Goal: Transaction & Acquisition: Obtain resource

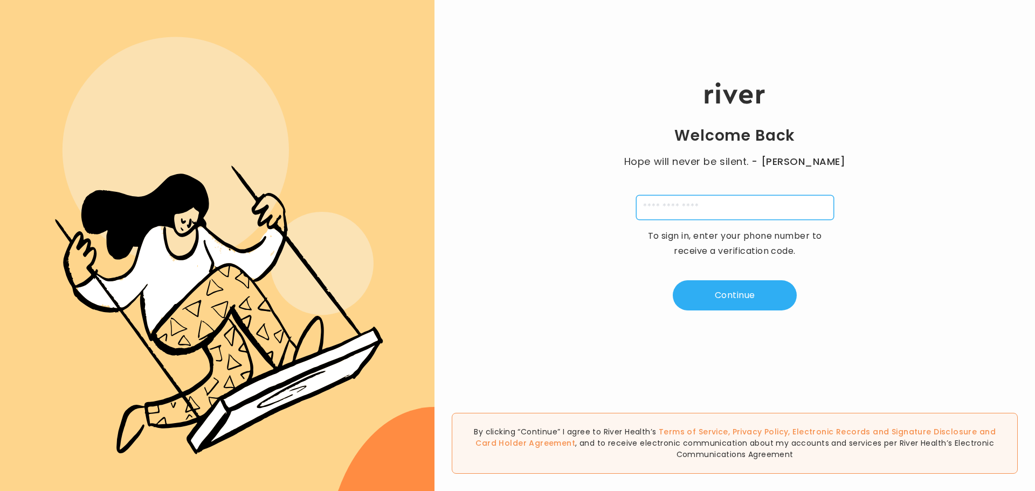
click at [655, 208] on input "tel" at bounding box center [735, 207] width 198 height 25
click at [667, 203] on input "*****" at bounding box center [735, 207] width 198 height 25
type input "**********"
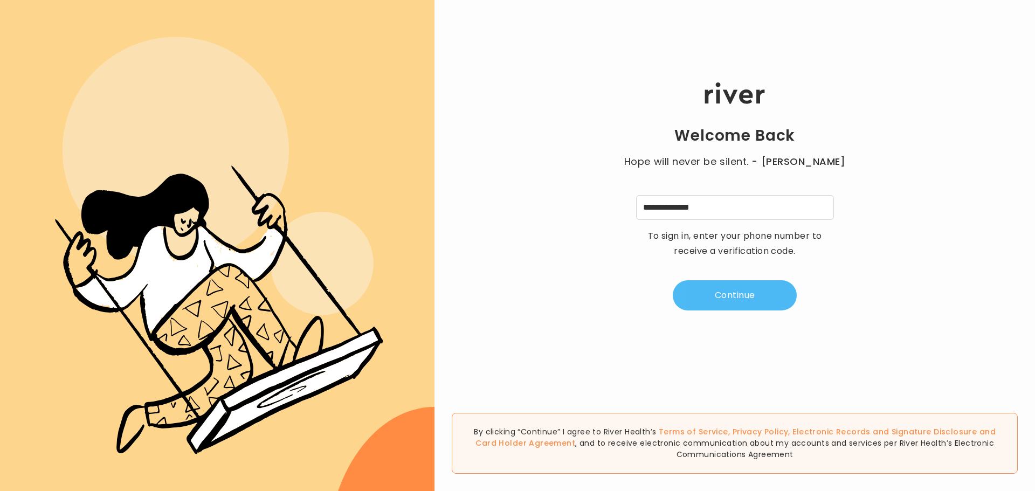
click at [718, 298] on button "Continue" at bounding box center [735, 295] width 124 height 30
type input "*"
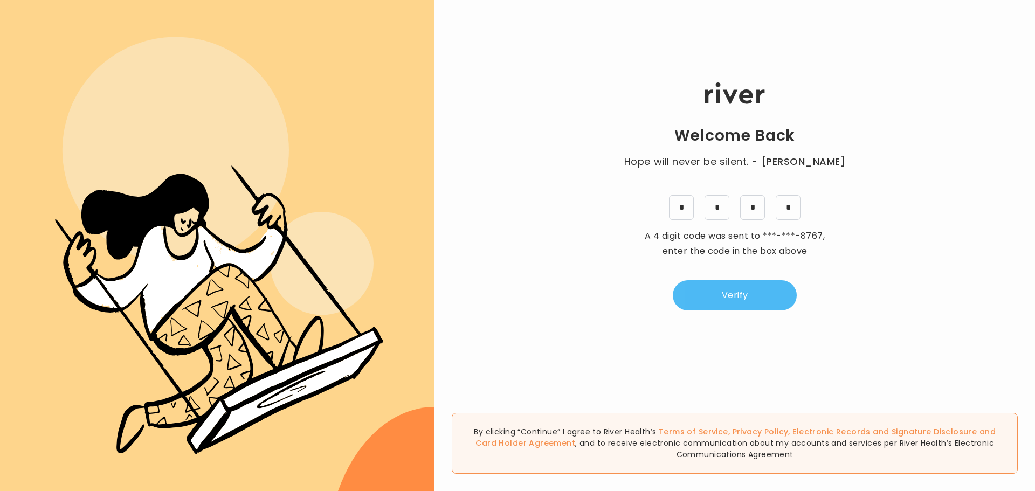
click at [725, 285] on button "Verify" at bounding box center [735, 295] width 124 height 30
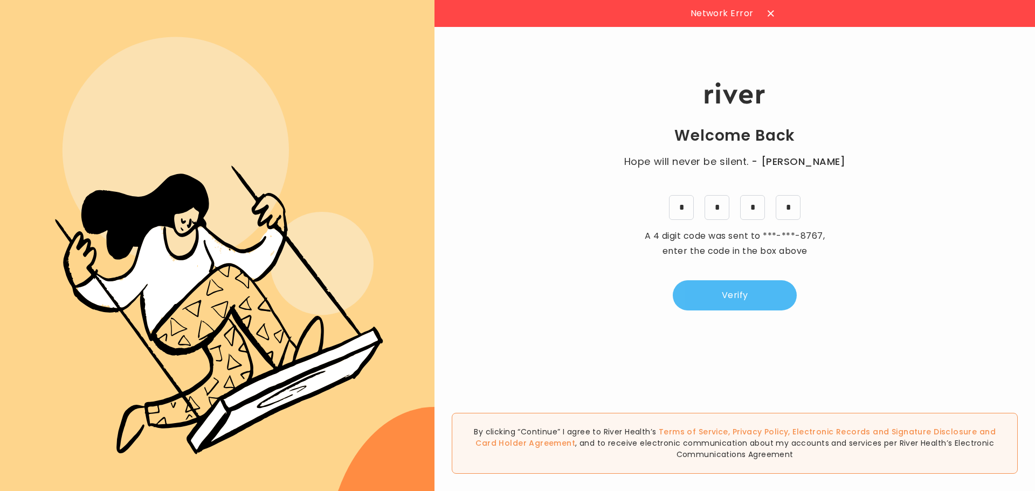
click at [731, 288] on button "Verify" at bounding box center [735, 295] width 124 height 30
click at [839, 13] on div at bounding box center [841, 13] width 17 height 17
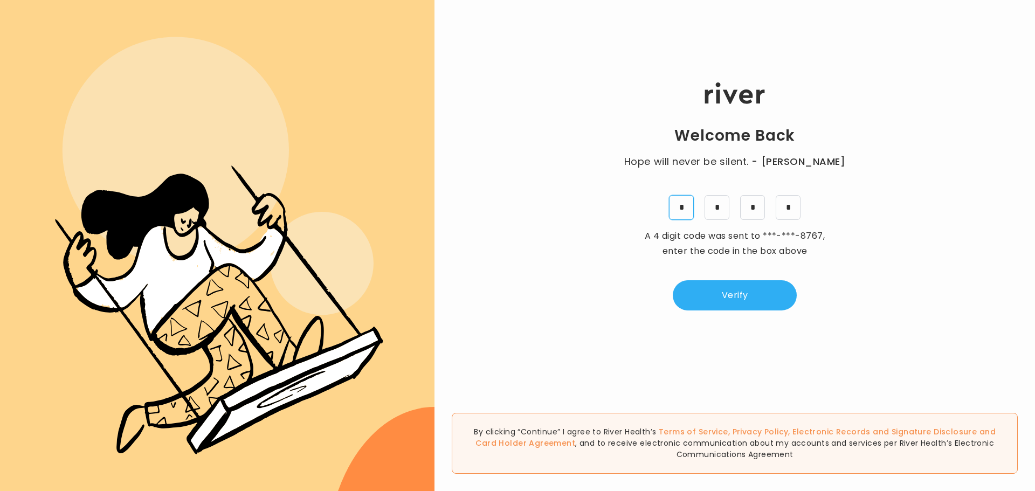
click at [681, 206] on input "*" at bounding box center [681, 207] width 25 height 25
click at [747, 291] on button "Verify" at bounding box center [735, 295] width 124 height 30
click at [680, 209] on input "tel" at bounding box center [735, 207] width 198 height 25
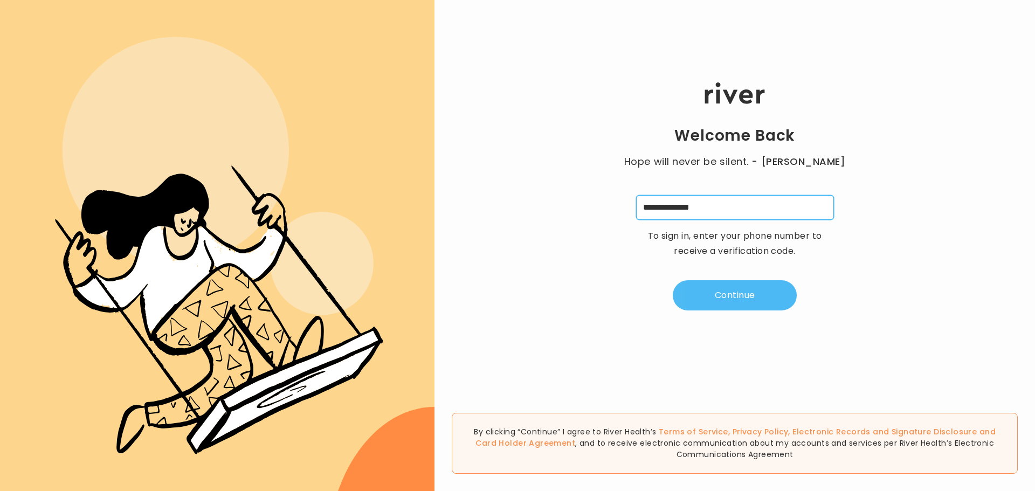
type input "**********"
click at [697, 301] on button "Continue" at bounding box center [735, 295] width 124 height 30
type input "*"
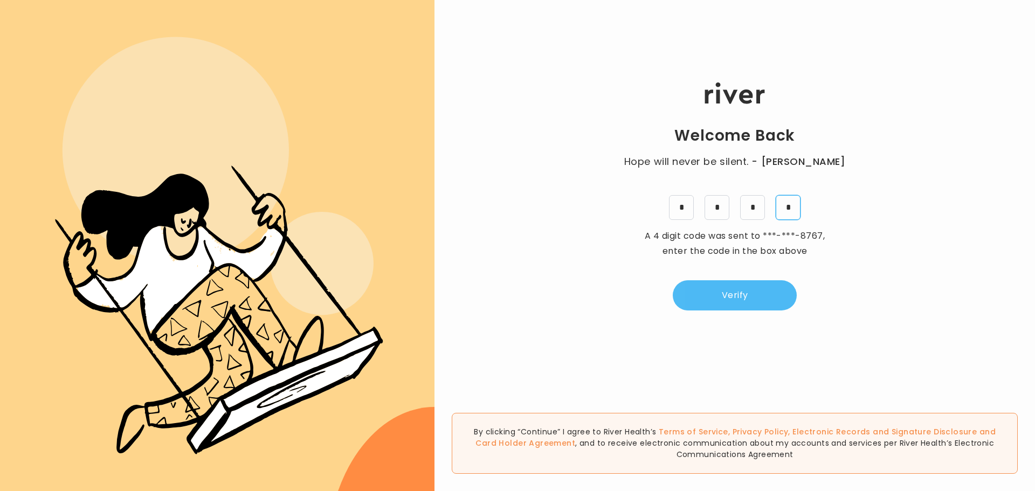
type input "*"
click at [697, 301] on button "Verify" at bounding box center [735, 295] width 124 height 30
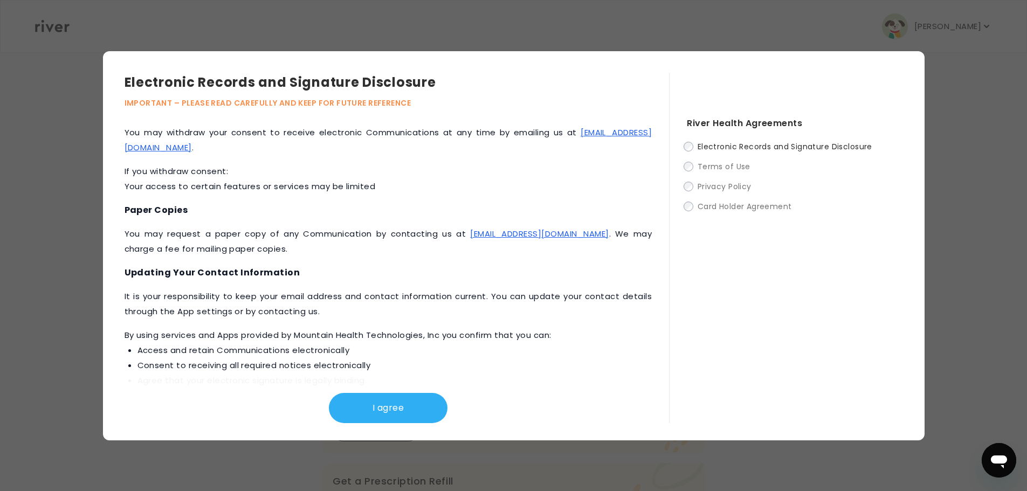
scroll to position [431, 0]
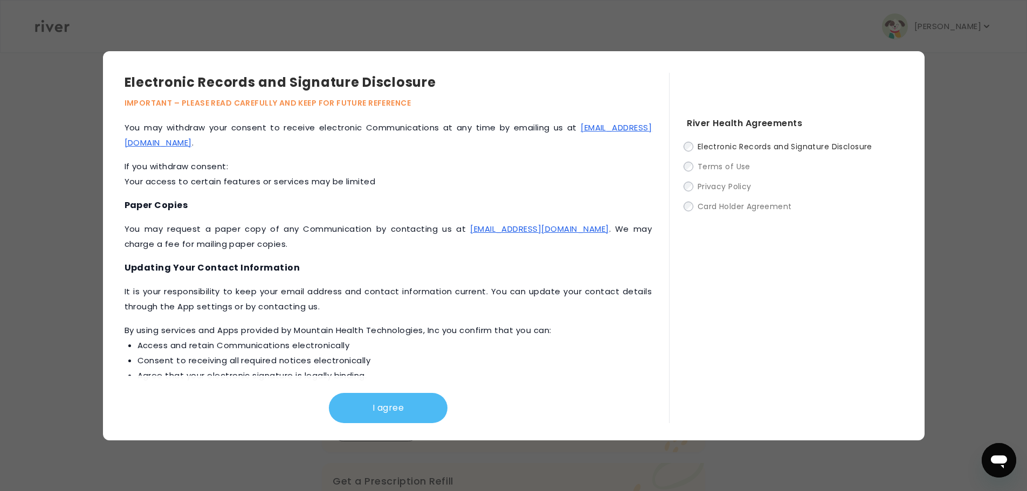
click at [381, 418] on button "I agree" at bounding box center [388, 408] width 119 height 30
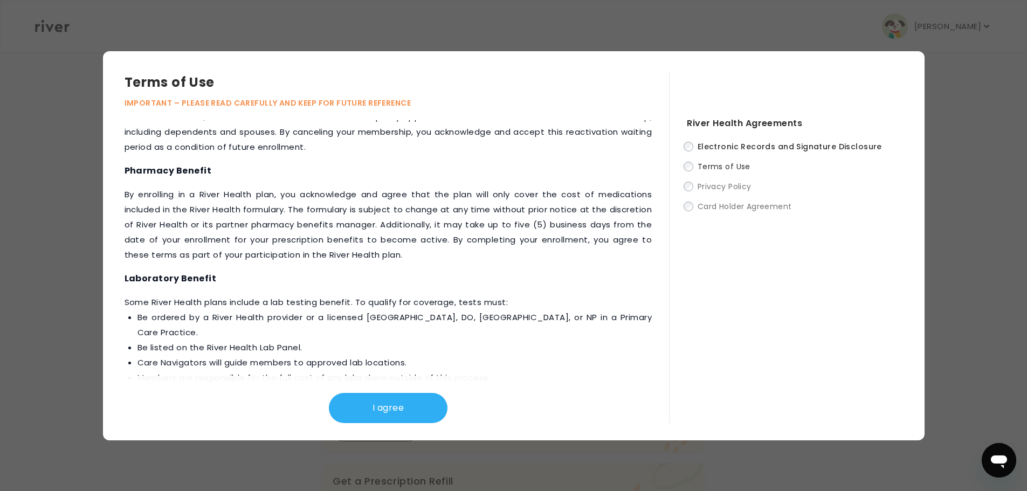
scroll to position [1146, 0]
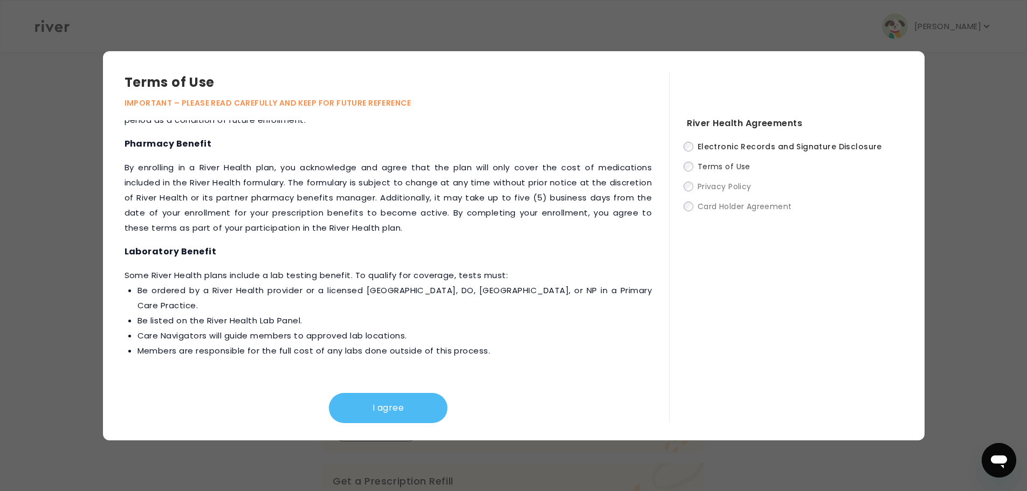
click at [374, 408] on button "I agree" at bounding box center [388, 408] width 119 height 30
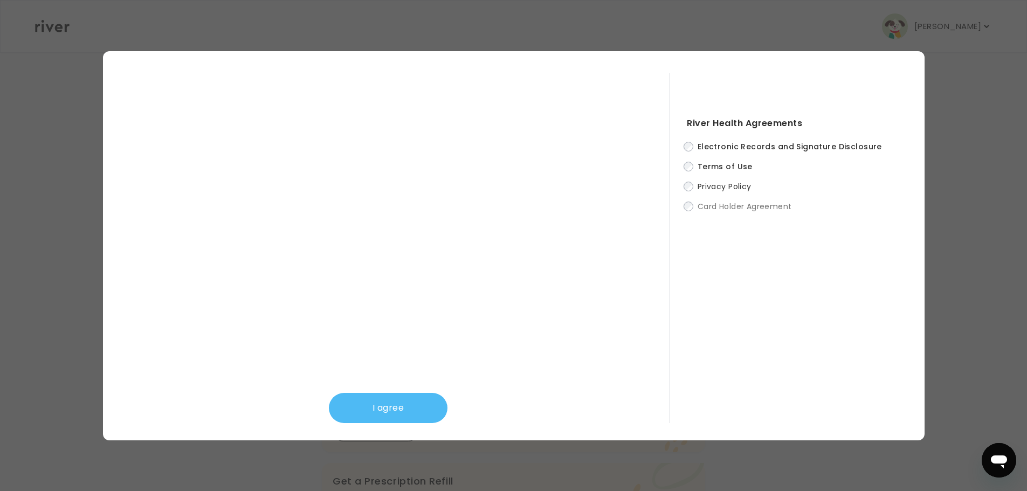
click at [381, 406] on button "I agree" at bounding box center [388, 408] width 119 height 30
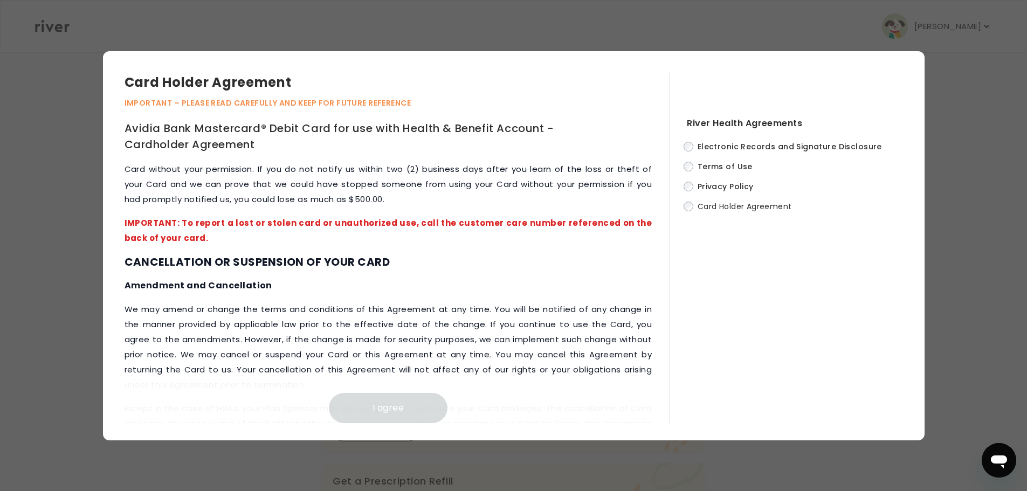
scroll to position [4506, 0]
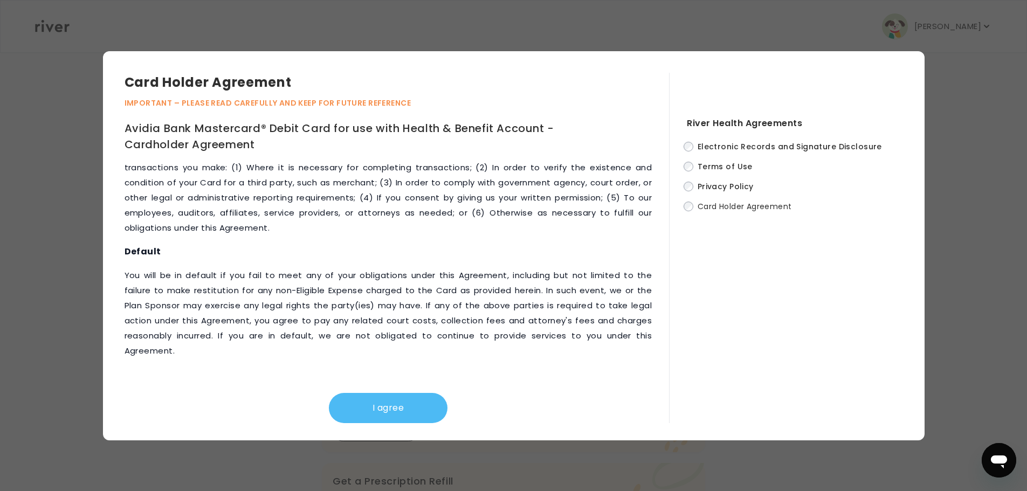
click at [399, 401] on button "I agree" at bounding box center [388, 408] width 119 height 30
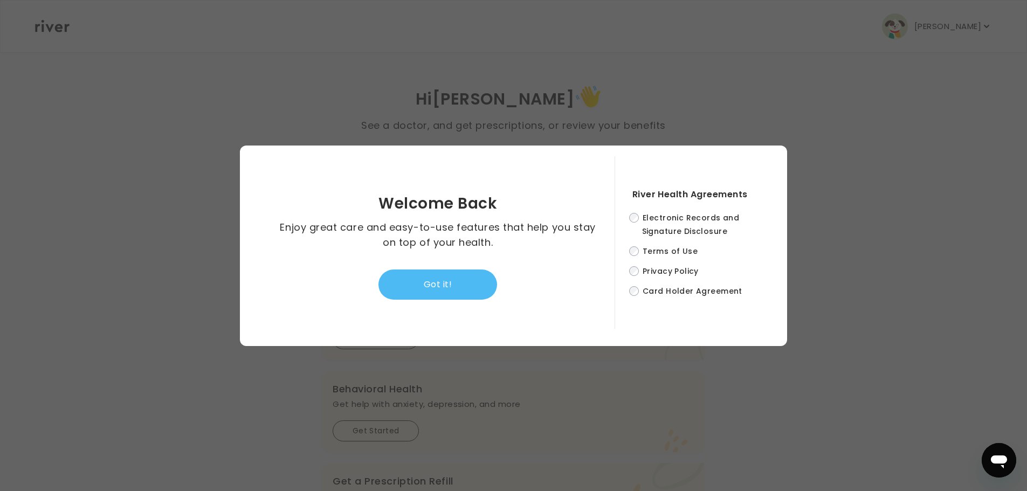
click at [447, 279] on button "Got it!" at bounding box center [437, 285] width 119 height 30
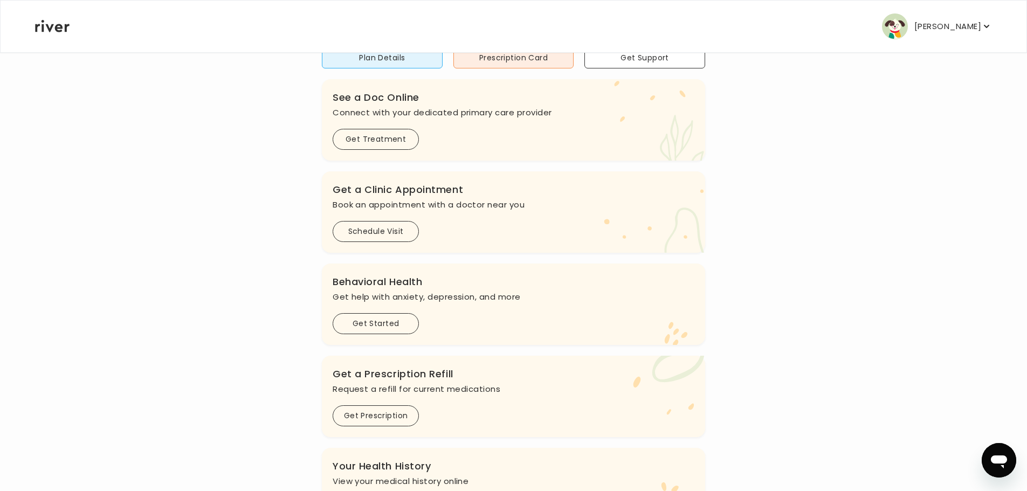
scroll to position [108, 0]
click at [374, 419] on button "Get Prescription" at bounding box center [376, 415] width 86 height 21
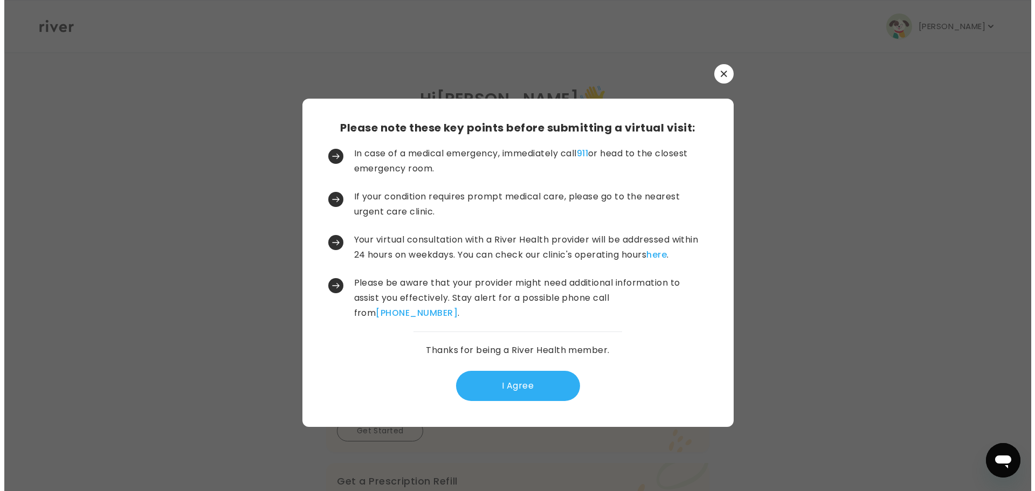
scroll to position [0, 0]
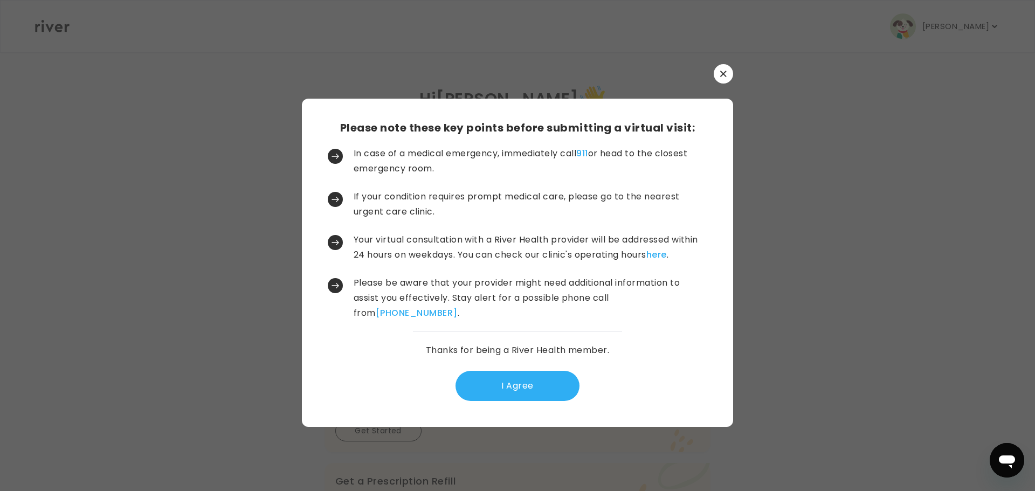
click at [498, 382] on button "I Agree" at bounding box center [518, 386] width 124 height 30
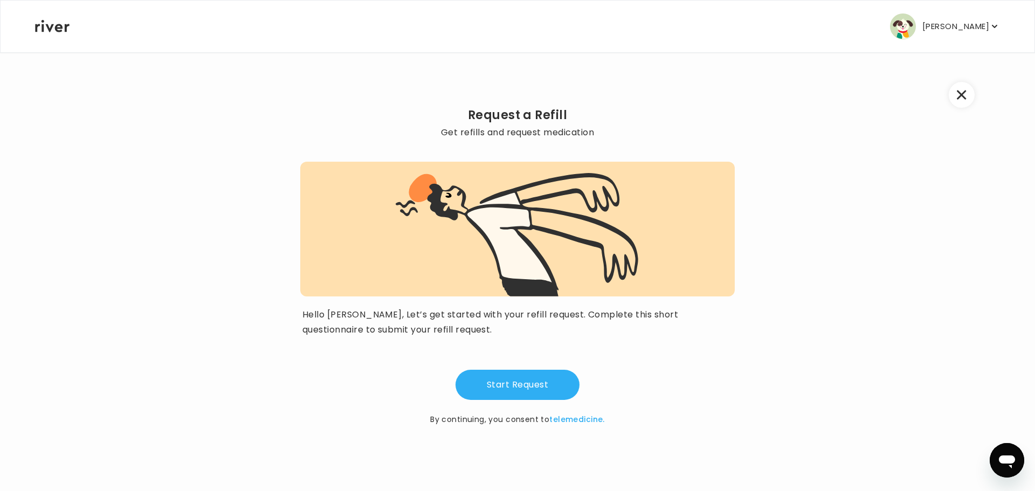
click at [498, 385] on button "Start Request" at bounding box center [518, 385] width 124 height 30
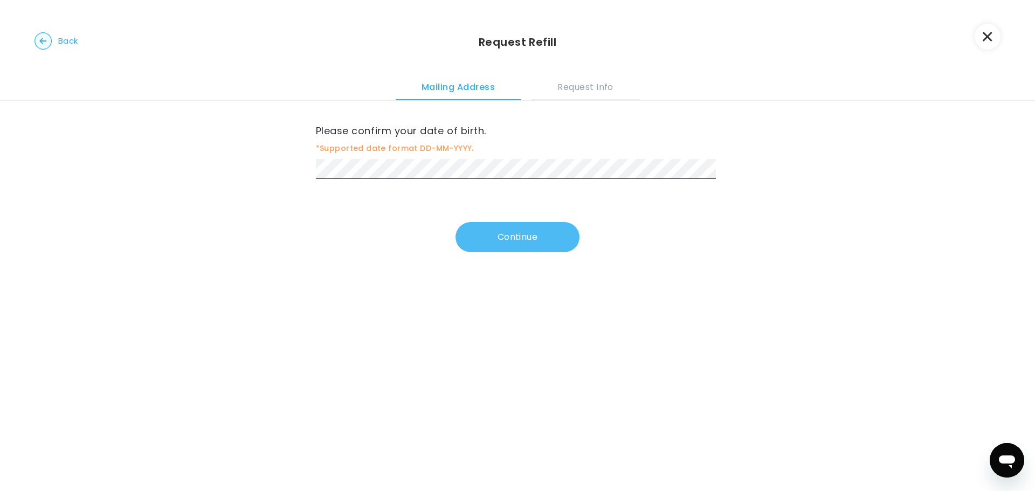
click at [493, 243] on button "Continue" at bounding box center [518, 237] width 124 height 30
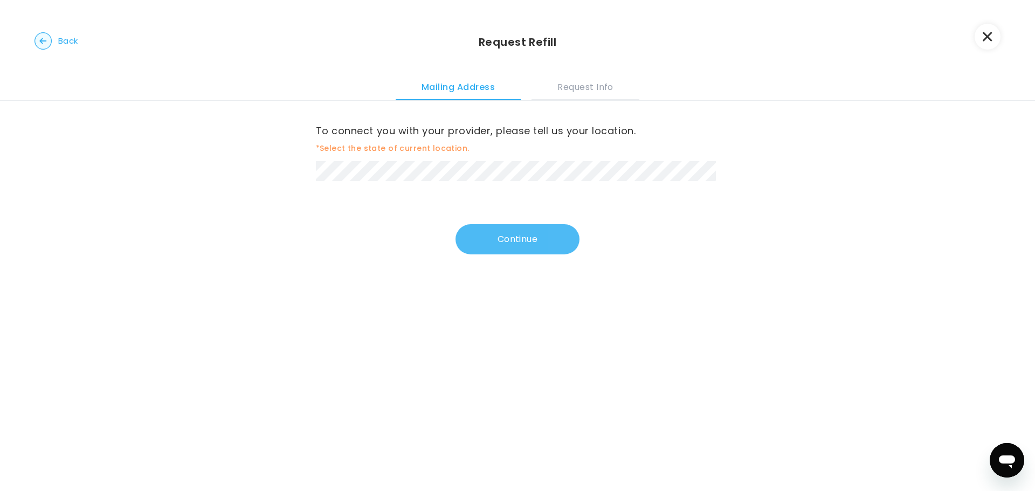
click at [491, 239] on button "Continue" at bounding box center [518, 239] width 124 height 30
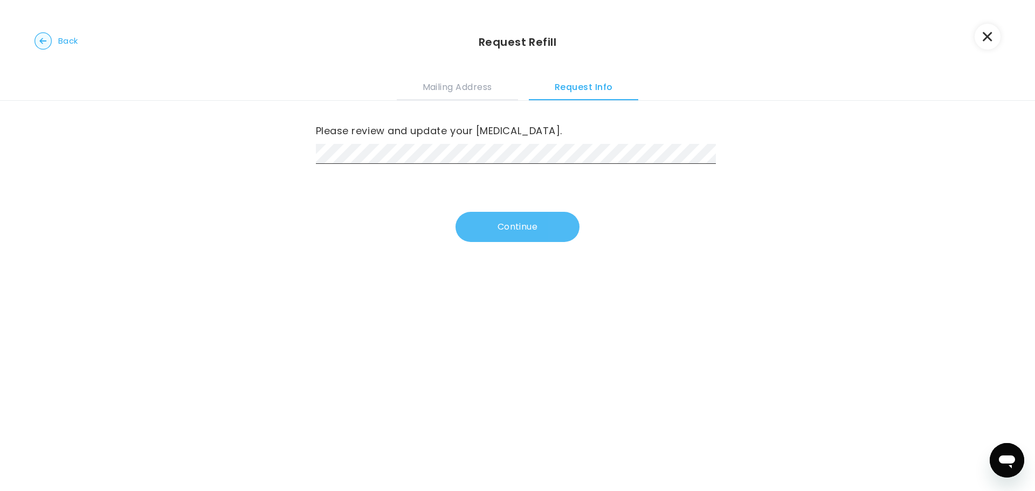
click at [492, 227] on button "Continue" at bounding box center [518, 227] width 124 height 30
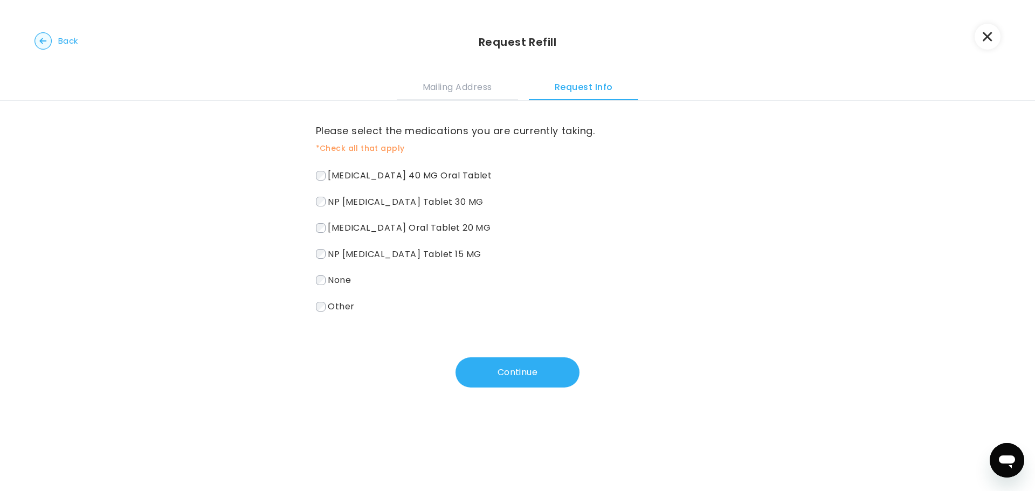
click at [316, 170] on label "citalopram 40 MG Oral Tablet" at bounding box center [518, 176] width 404 height 16
click at [513, 367] on button "Continue" at bounding box center [518, 372] width 124 height 30
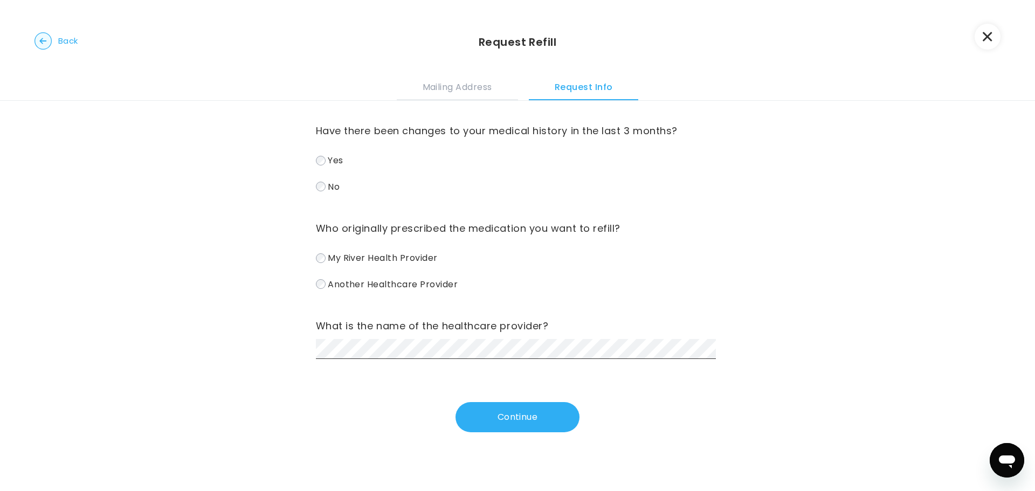
click at [312, 254] on div "Have there been changes to your medical history in the last 3 months? Yes No Wh…" at bounding box center [517, 280] width 1035 height 358
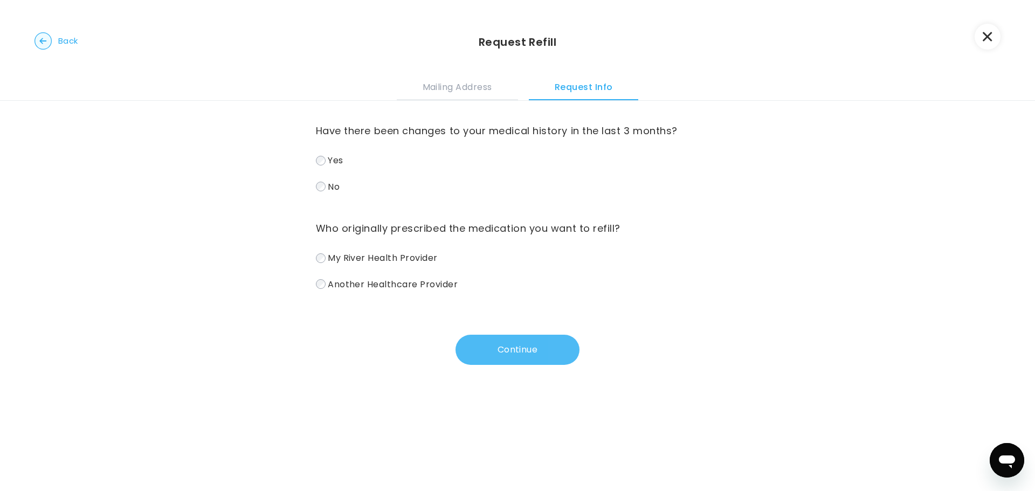
click at [531, 356] on button "Continue" at bounding box center [518, 350] width 124 height 30
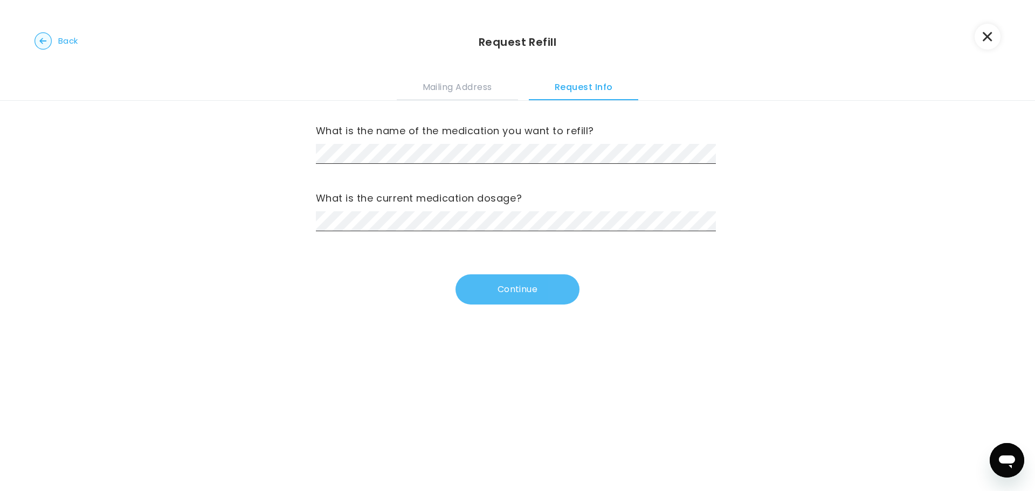
click at [484, 286] on button "Continue" at bounding box center [518, 289] width 124 height 30
click at [416, 210] on div "Approximately how long have you been taking this medication?" at bounding box center [518, 211] width 404 height 42
click at [491, 288] on button "Continue" at bounding box center [518, 289] width 124 height 30
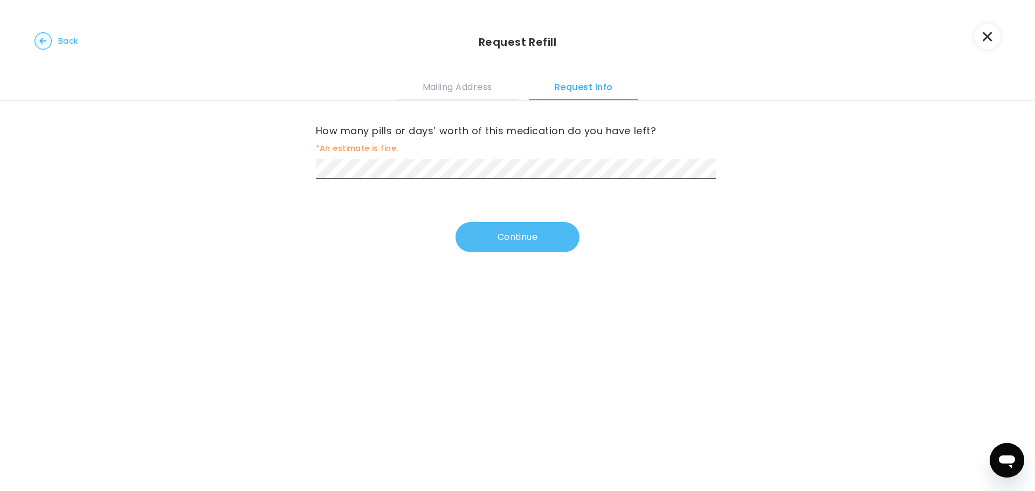
click at [492, 245] on button "Continue" at bounding box center [518, 237] width 124 height 30
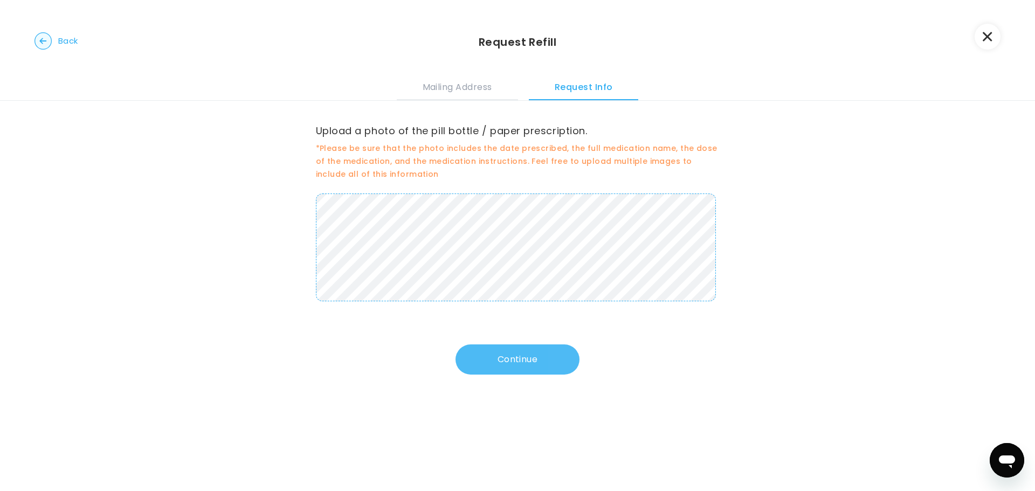
click at [509, 365] on button "Continue" at bounding box center [518, 359] width 124 height 30
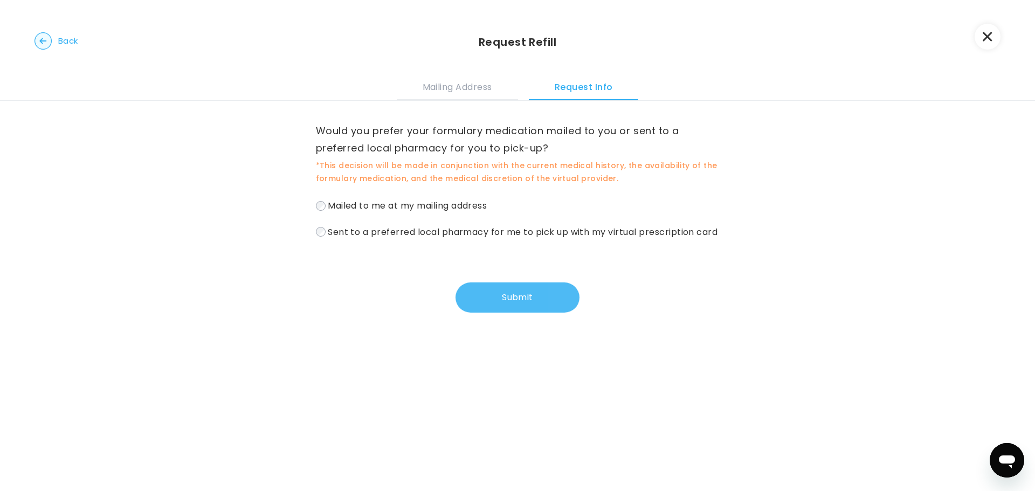
click at [488, 302] on button "Submit" at bounding box center [518, 297] width 124 height 30
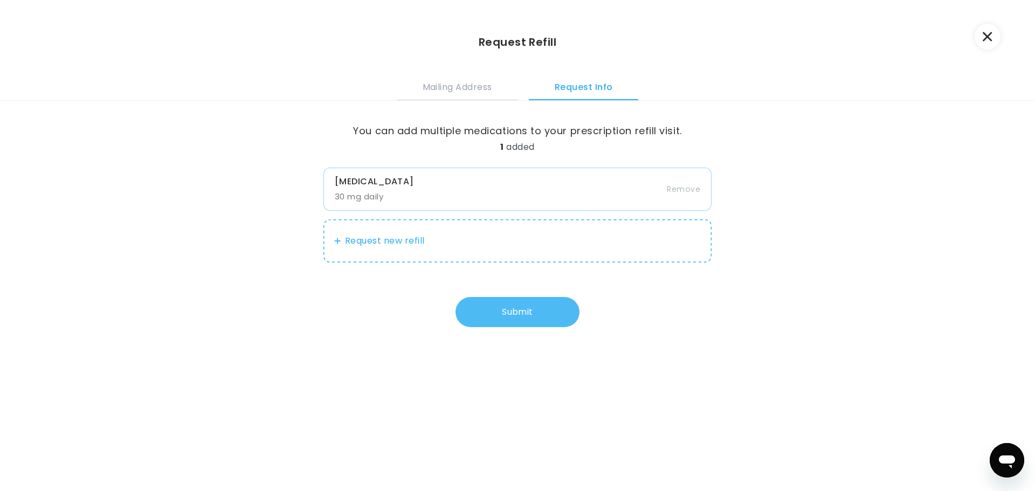
click at [494, 314] on button "Submit" at bounding box center [518, 312] width 124 height 30
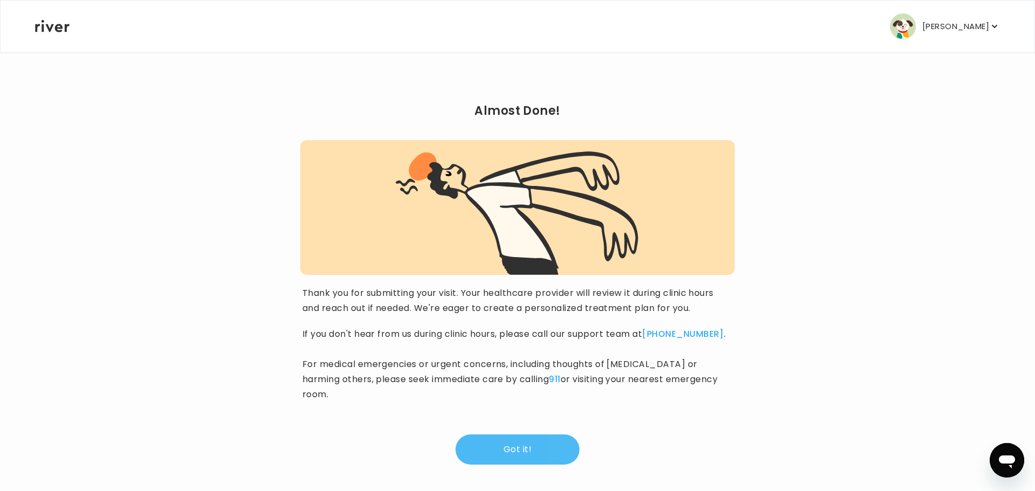
click at [507, 437] on button "Got it!" at bounding box center [518, 450] width 124 height 30
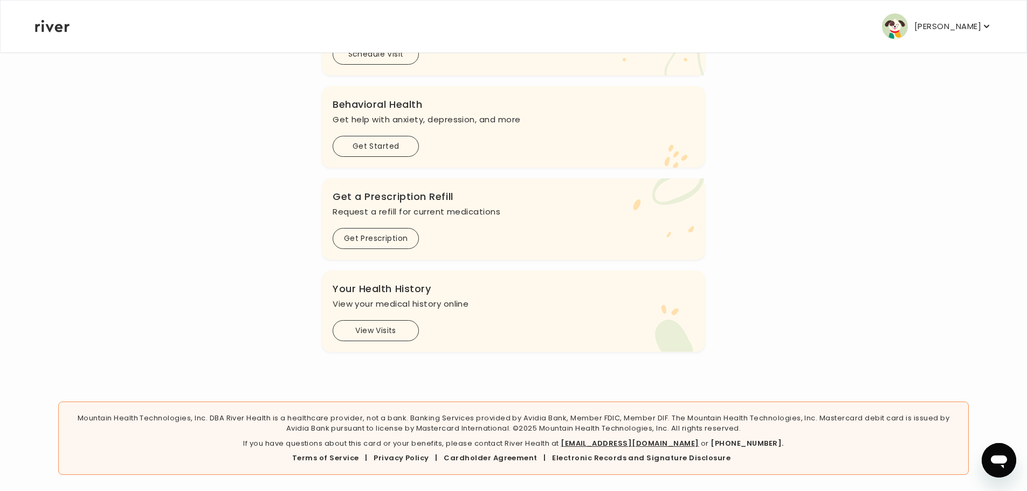
scroll to position [331, 0]
click at [354, 238] on button "Get Prescription" at bounding box center [376, 237] width 86 height 21
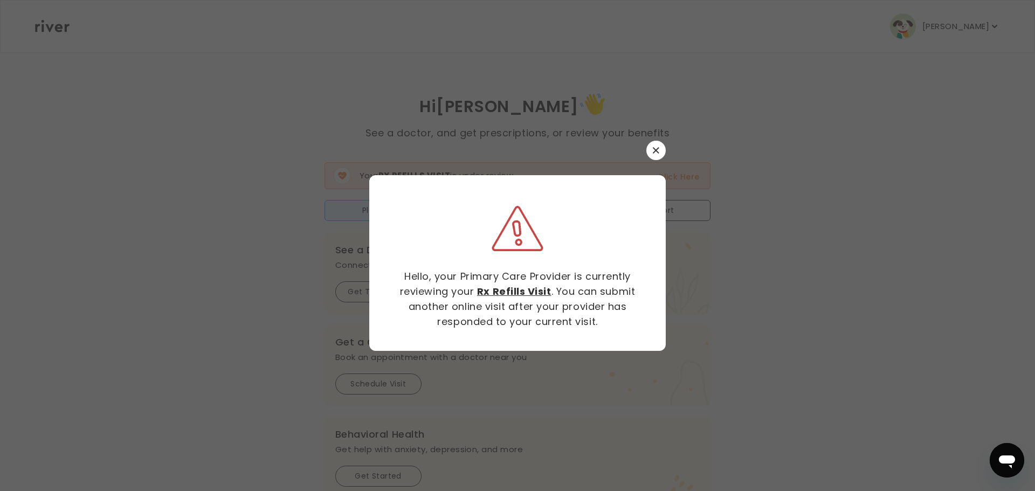
click at [668, 152] on div at bounding box center [517, 245] width 1035 height 491
click at [653, 148] on icon "button" at bounding box center [656, 150] width 6 height 6
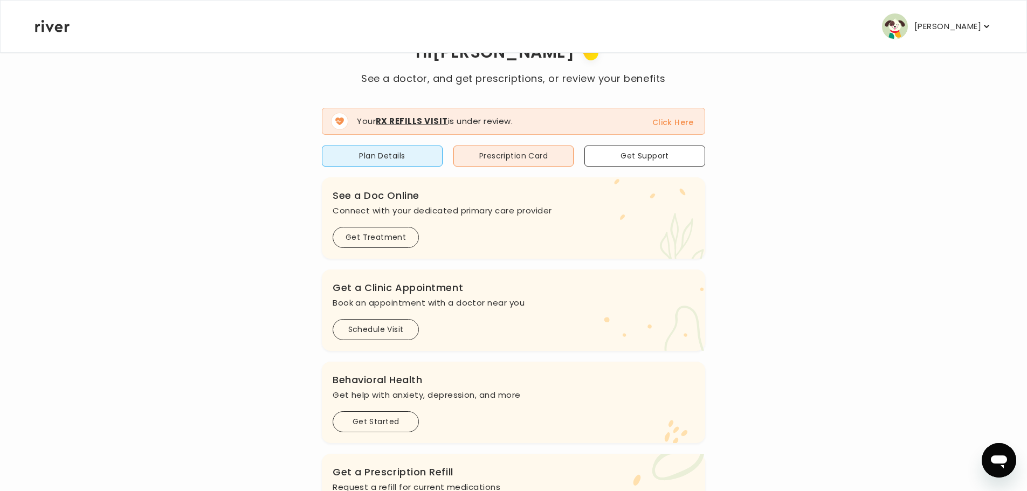
scroll to position [270, 0]
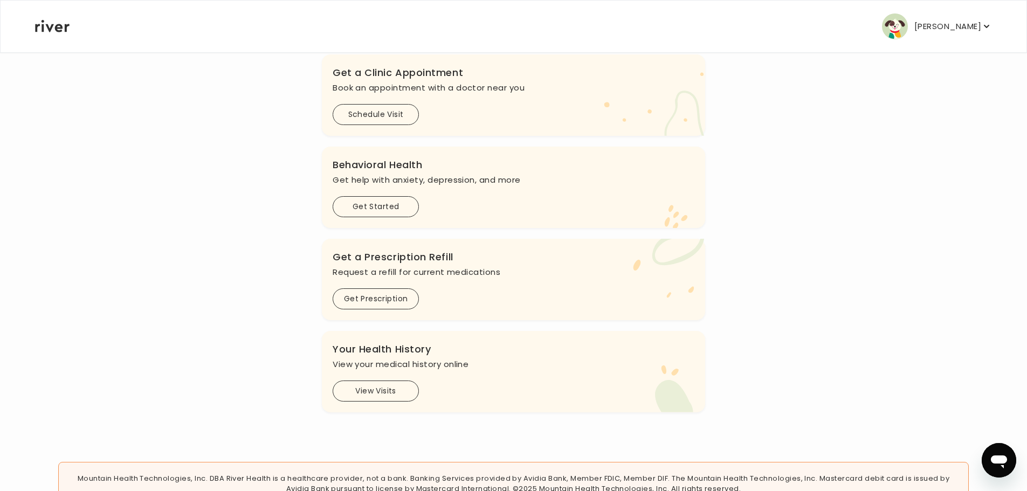
click at [999, 458] on icon "Open messaging window" at bounding box center [999, 462] width 16 height 13
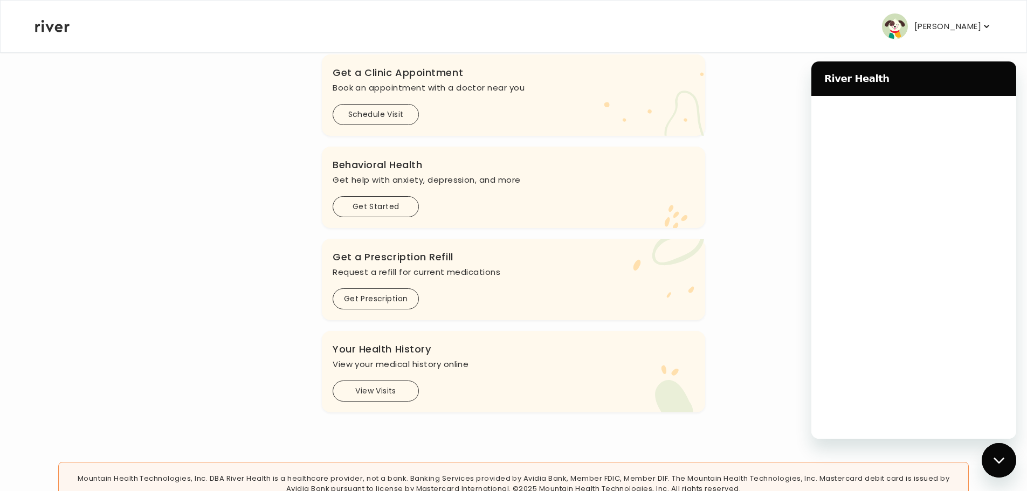
scroll to position [0, 0]
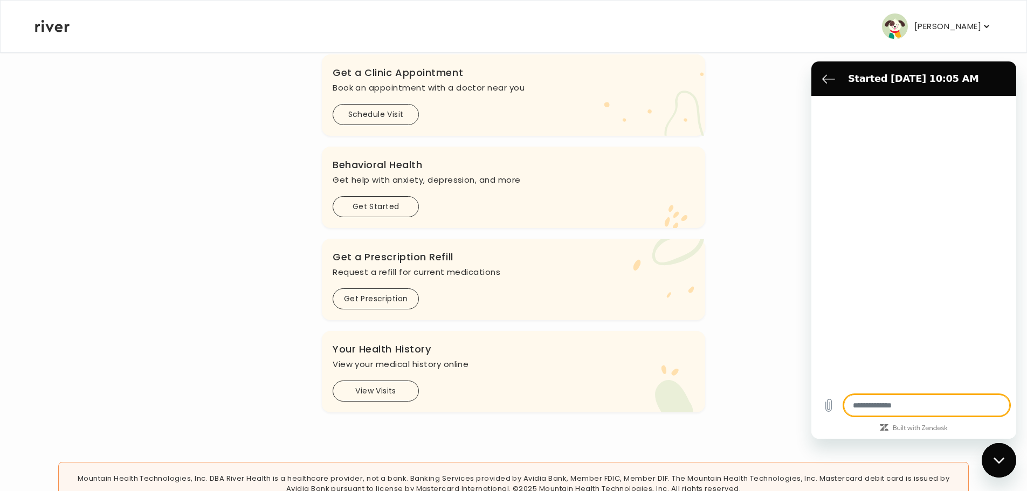
type textarea "*"
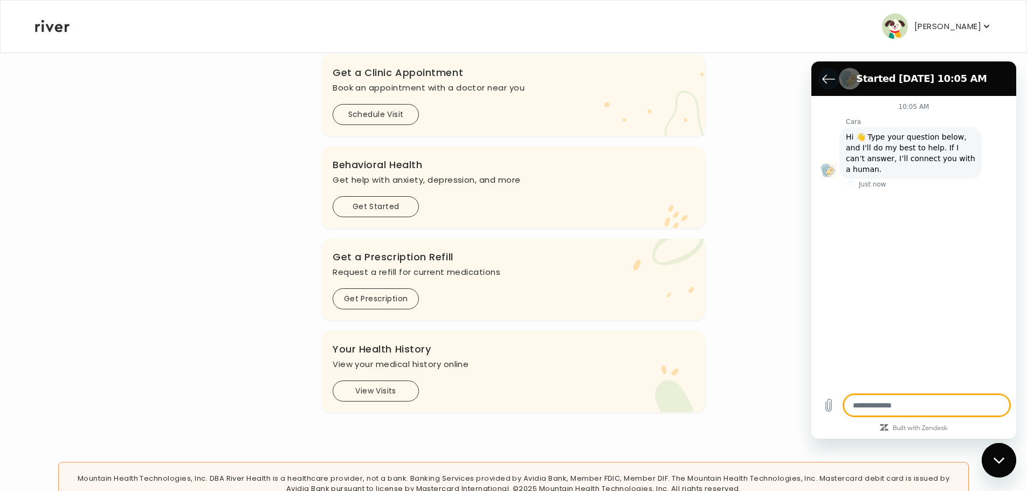
click at [828, 80] on icon "Back to the conversation list" at bounding box center [828, 78] width 13 height 13
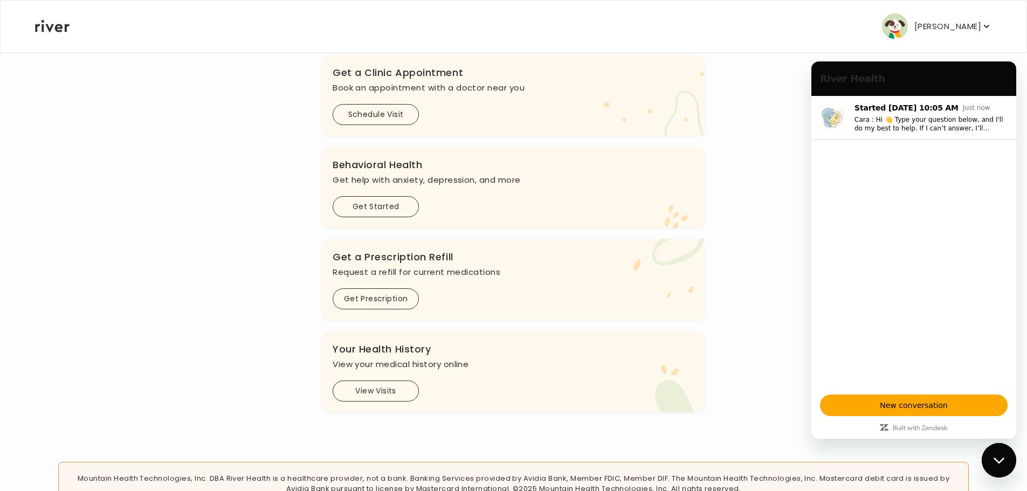
click at [790, 319] on div "Hi Cynthia See a doctor, and get prescriptions, or review your benefits Your Rx…" at bounding box center [514, 116] width 958 height 592
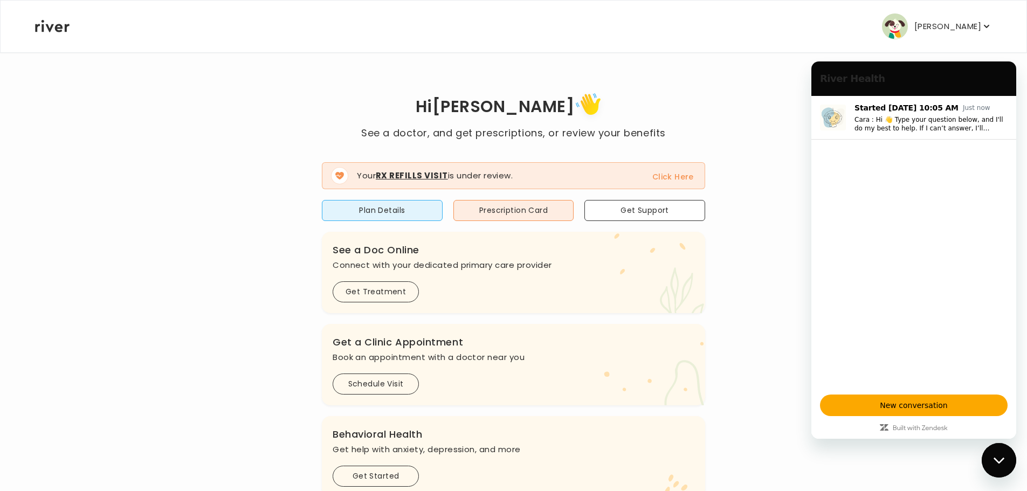
click at [914, 31] on p "[PERSON_NAME]" at bounding box center [947, 26] width 67 height 15
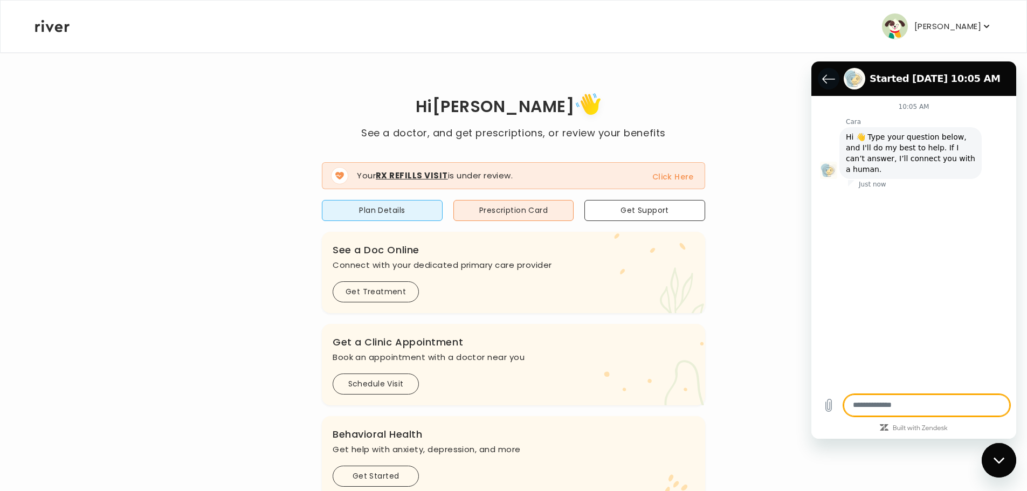
click at [822, 84] on icon "Back to the conversation list" at bounding box center [828, 78] width 13 height 13
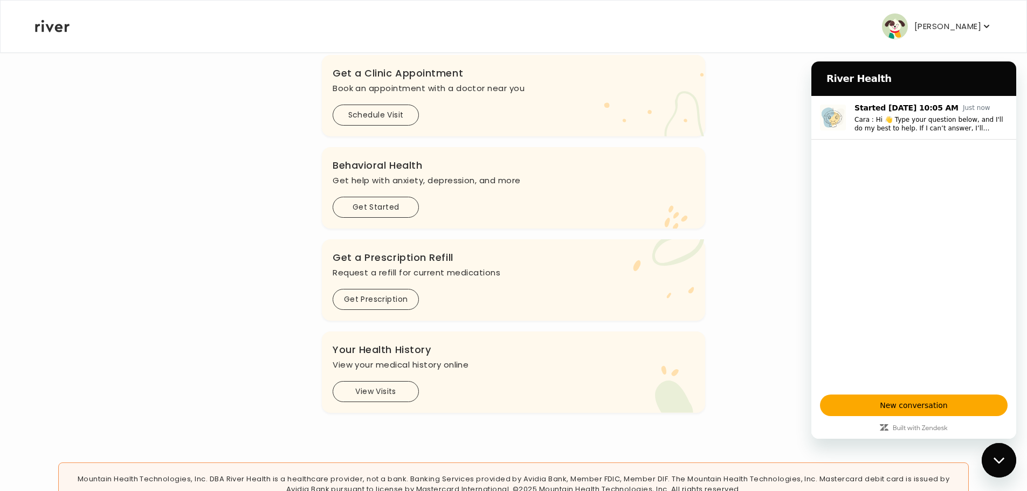
scroll to position [270, 0]
click at [393, 391] on button "View Visits" at bounding box center [376, 391] width 86 height 21
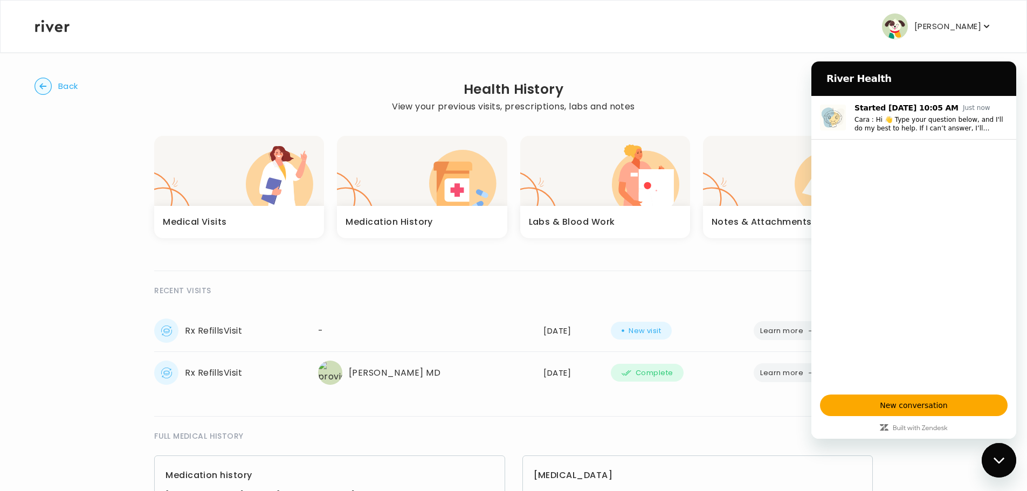
click at [992, 461] on div "Close messaging window" at bounding box center [999, 460] width 32 height 32
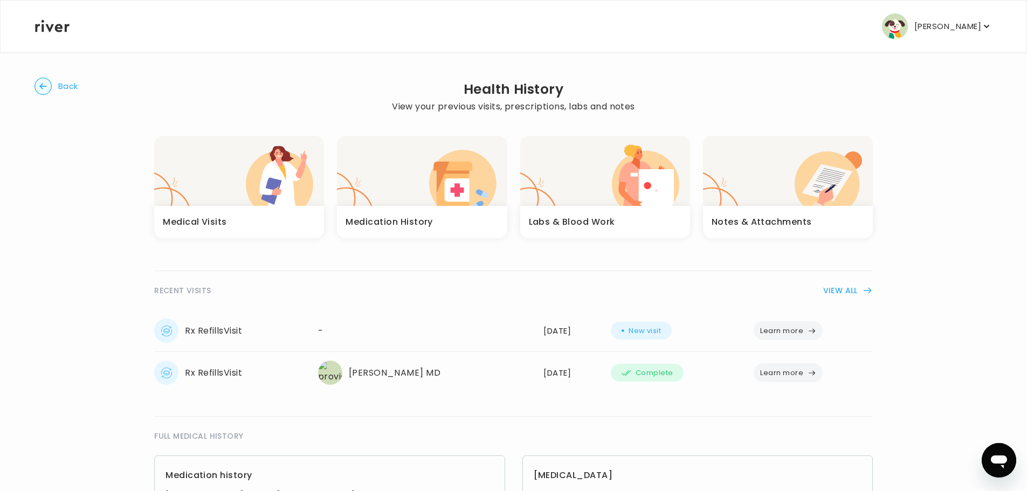
click at [197, 202] on icon "button" at bounding box center [175, 186] width 43 height 39
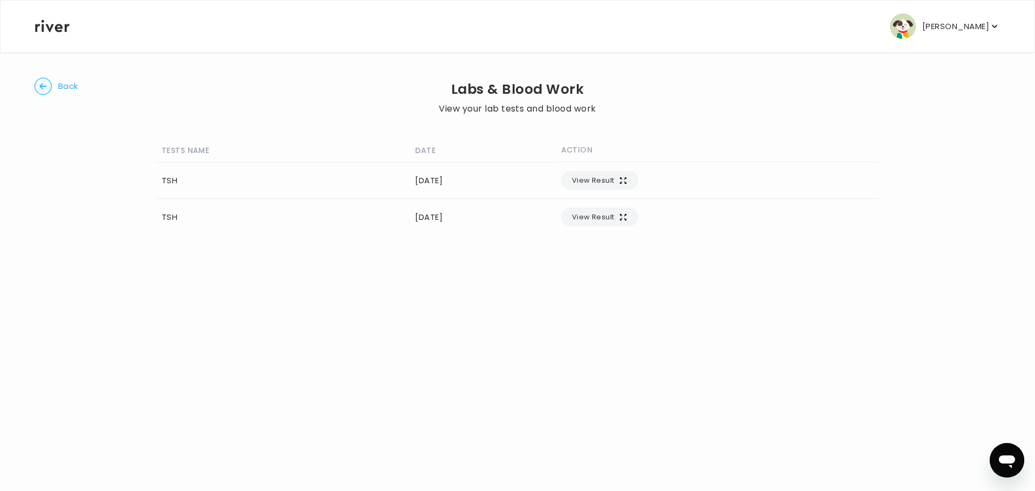
click at [40, 82] on circle "button" at bounding box center [43, 86] width 17 height 17
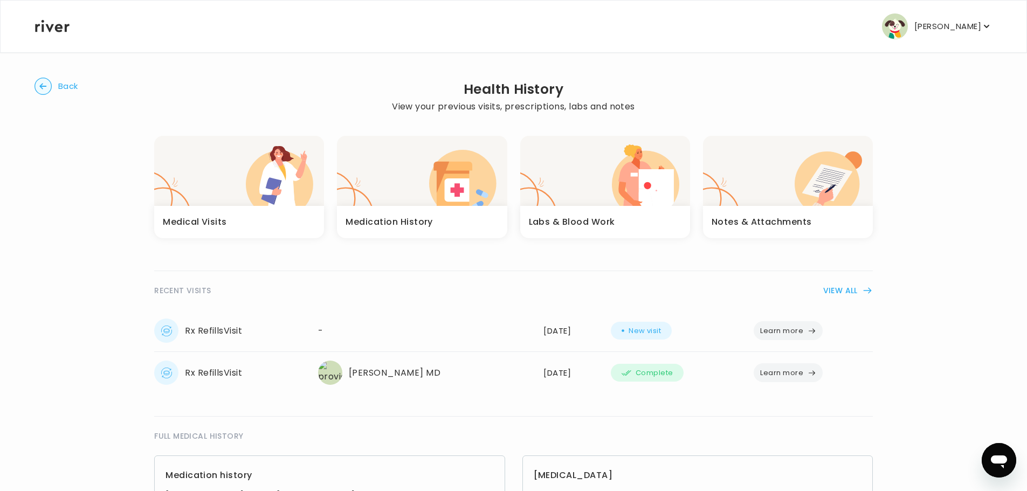
click at [36, 93] on icon "button" at bounding box center [43, 86] width 17 height 17
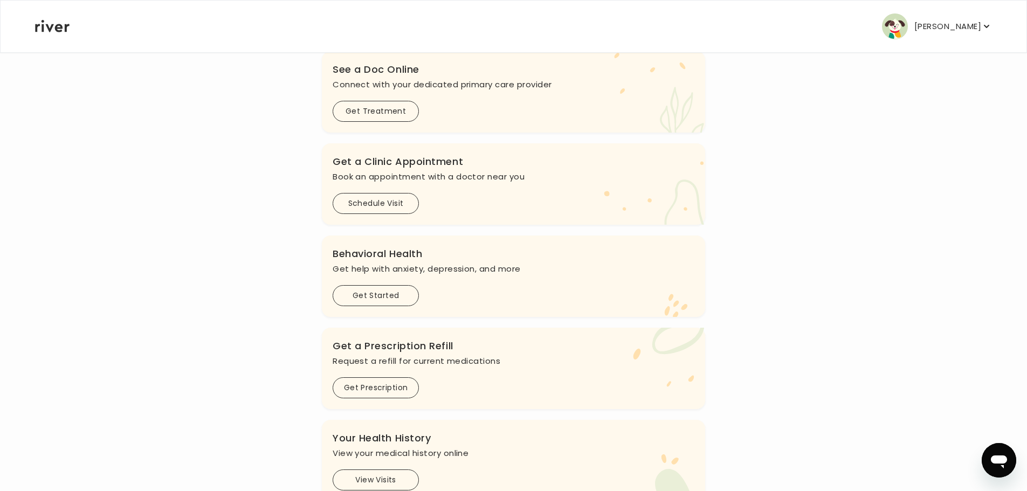
scroll to position [162, 0]
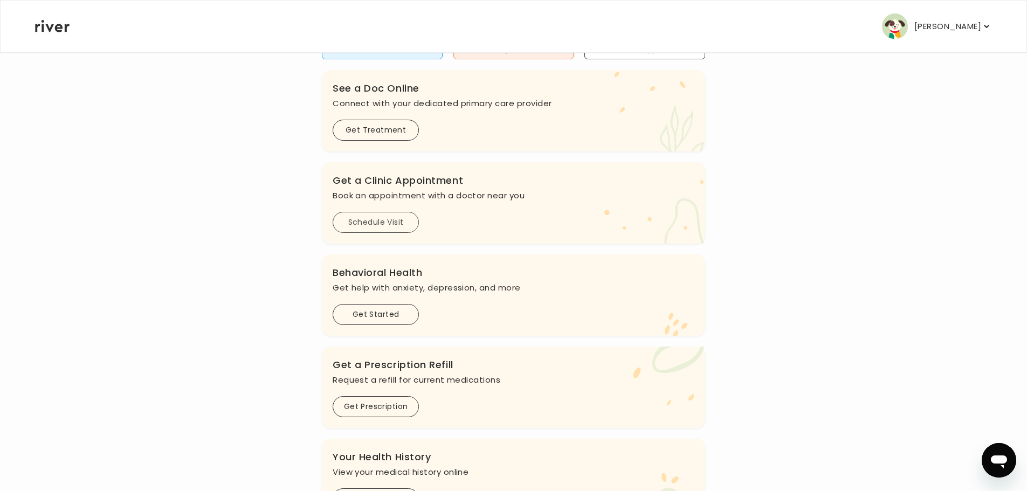
click at [385, 225] on button "Schedule Visit" at bounding box center [376, 222] width 86 height 21
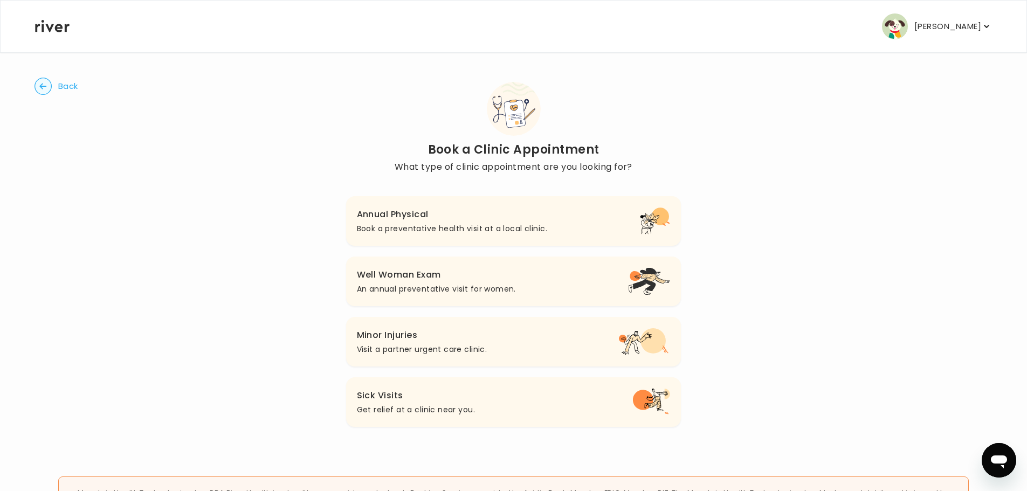
click at [46, 88] on circle "button" at bounding box center [43, 86] width 17 height 17
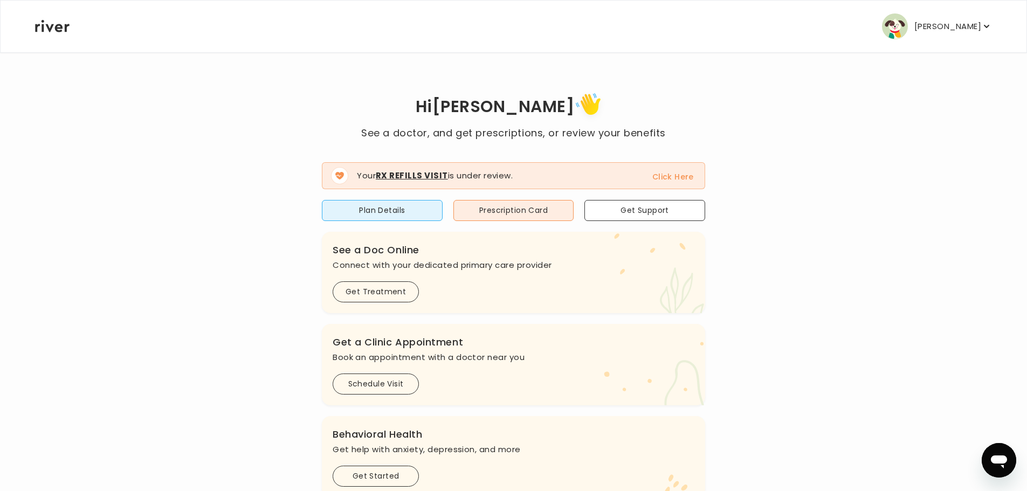
click at [914, 24] on p "[PERSON_NAME]" at bounding box center [947, 26] width 67 height 15
click at [882, 22] on img "button" at bounding box center [895, 26] width 26 height 26
click at [926, 24] on p "[PERSON_NAME]" at bounding box center [947, 26] width 67 height 15
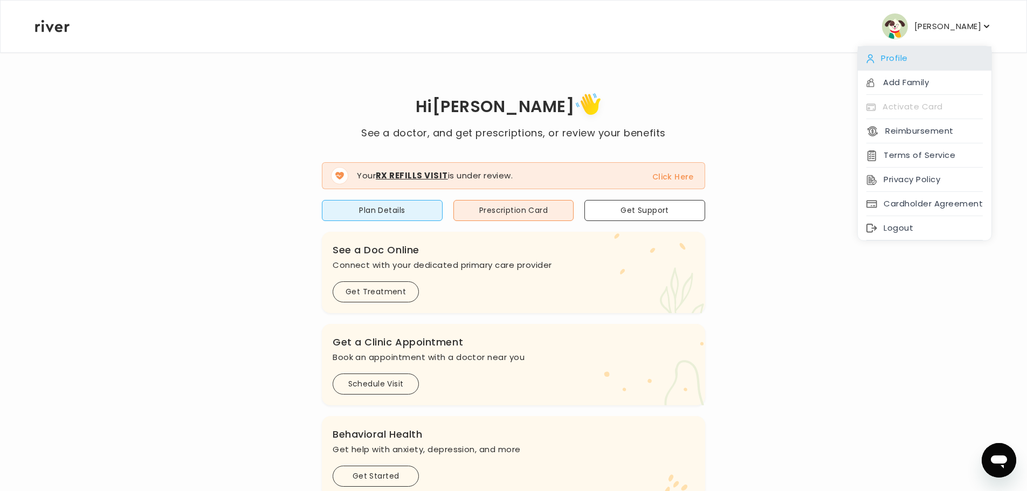
click at [906, 60] on div "Profile" at bounding box center [925, 58] width 134 height 24
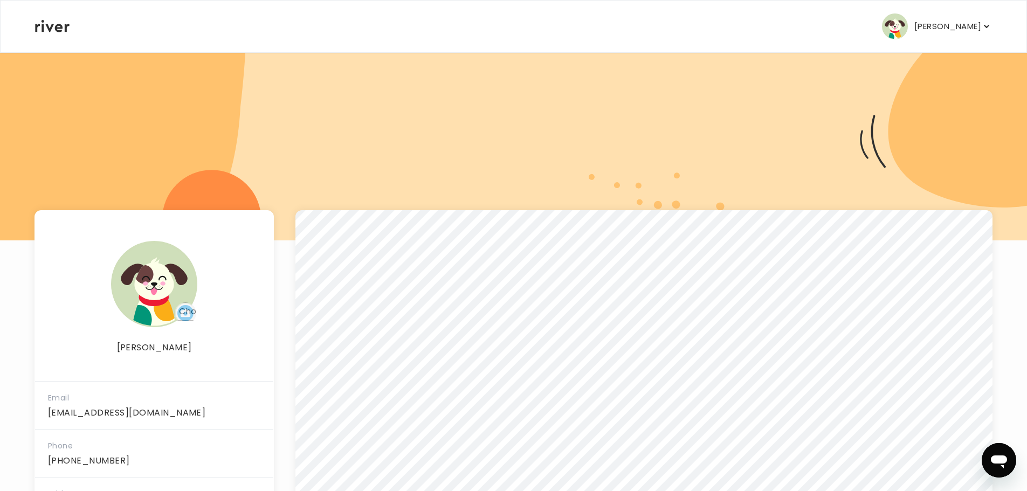
click at [42, 26] on icon at bounding box center [52, 26] width 35 height 12
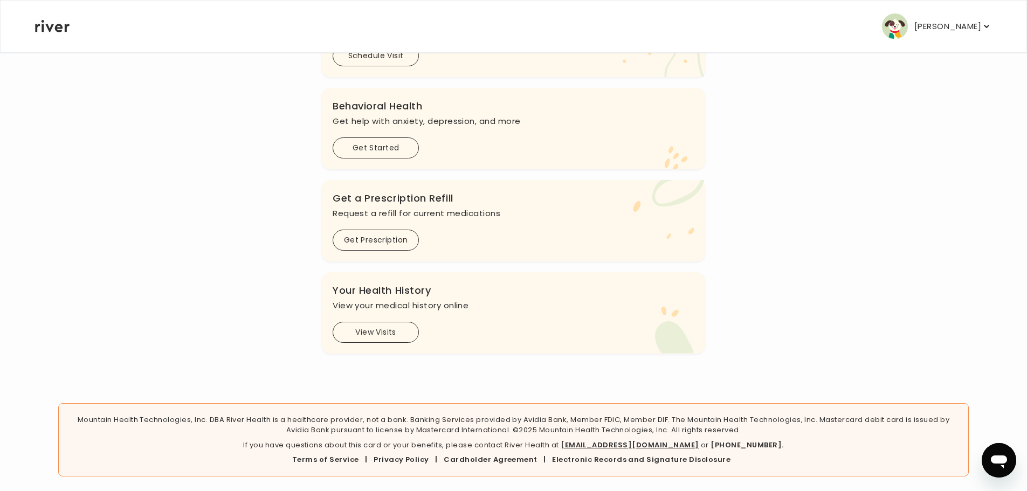
scroll to position [331, 0]
